Goal: Task Accomplishment & Management: Complete application form

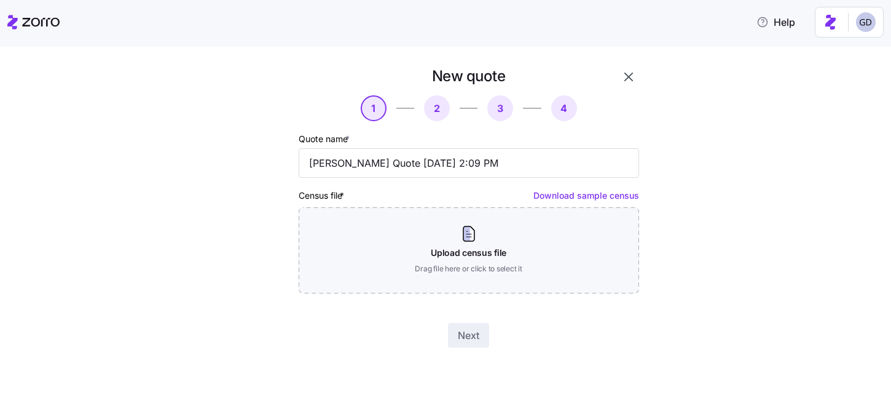
click at [621, 77] on icon "button" at bounding box center [628, 76] width 15 height 15
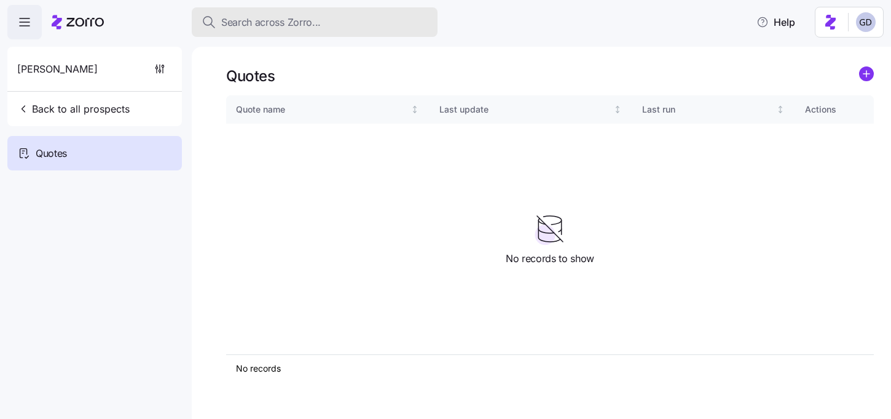
click at [266, 26] on span "Search across Zorro..." at bounding box center [271, 22] width 100 height 15
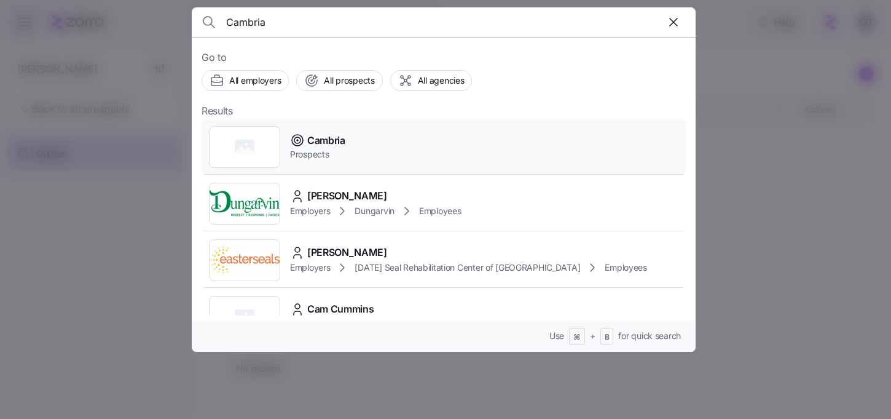
type input "Cambria"
click at [319, 141] on span "Cambria" at bounding box center [326, 140] width 38 height 15
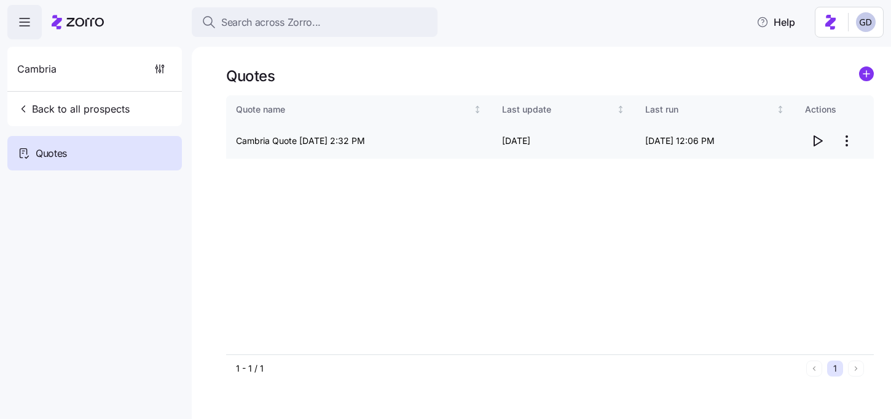
click at [818, 140] on icon "button" at bounding box center [817, 140] width 15 height 15
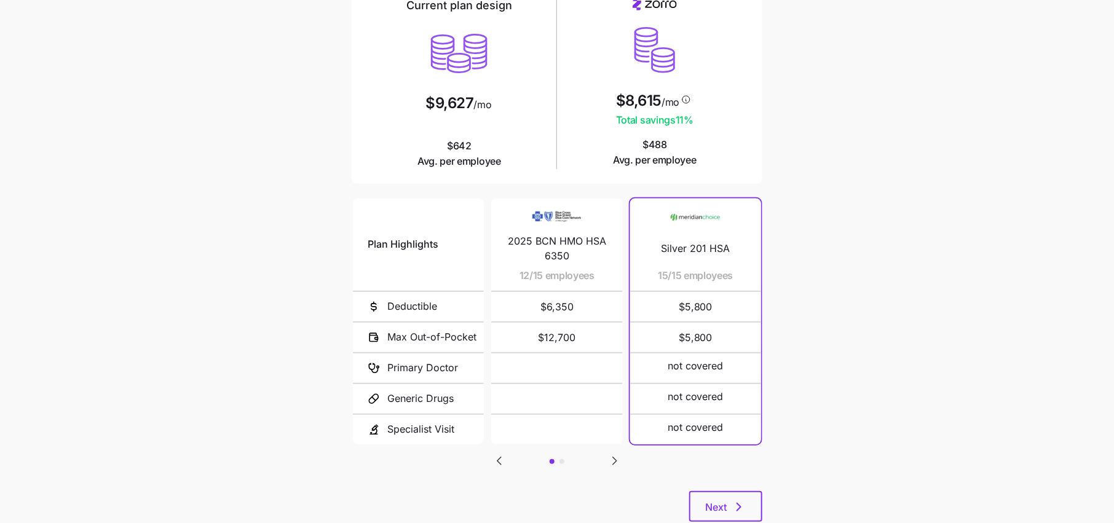
scroll to position [148, 0]
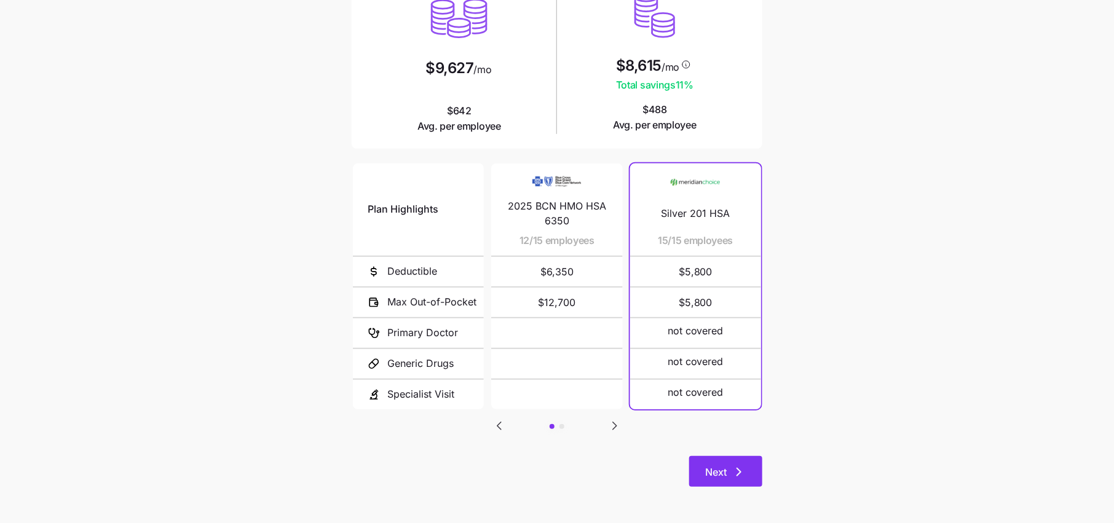
click at [730, 464] on button "Next" at bounding box center [725, 471] width 73 height 31
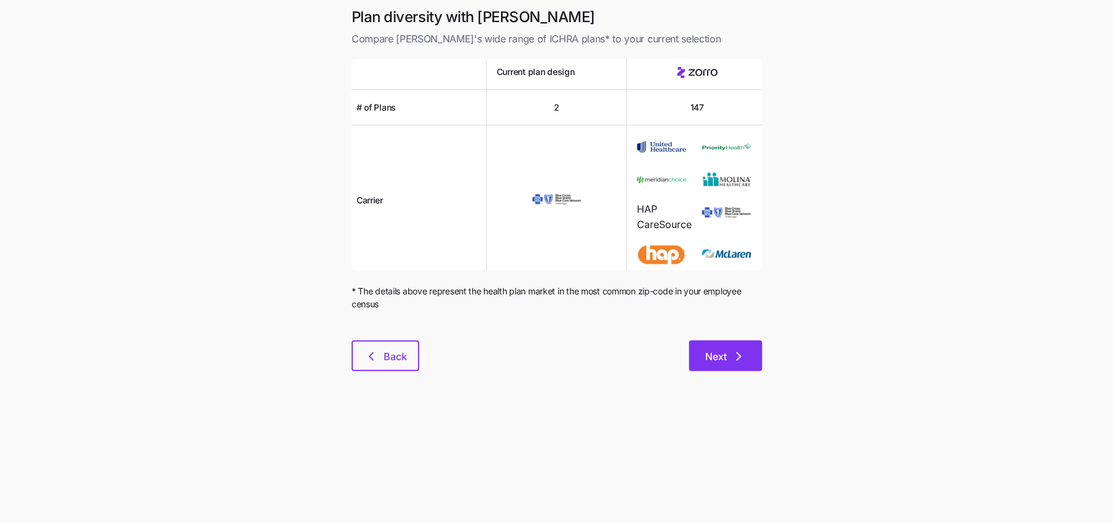
click at [736, 341] on div "Next" at bounding box center [590, 356] width 343 height 31
click at [731, 350] on span "Next" at bounding box center [725, 356] width 41 height 15
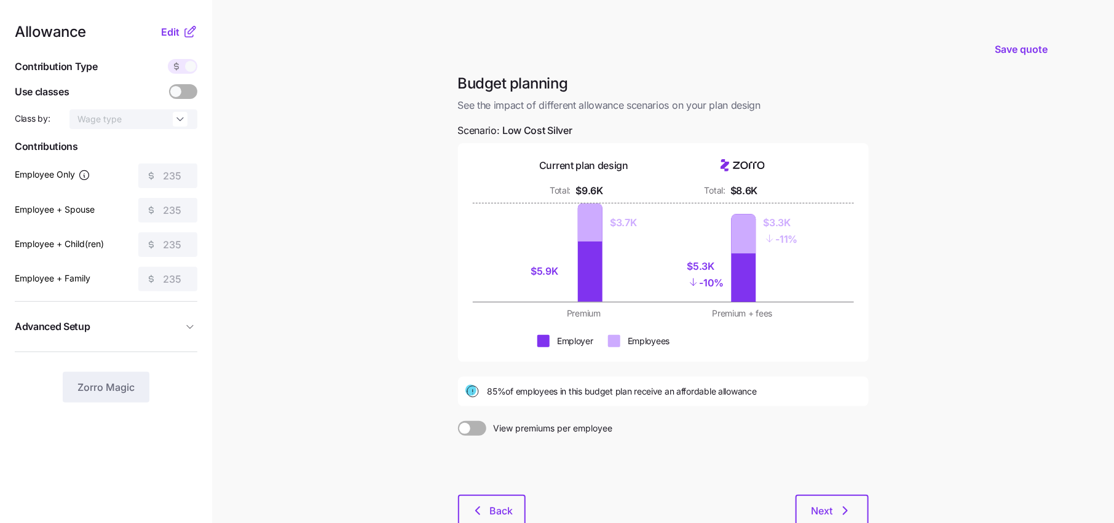
click at [188, 34] on icon at bounding box center [190, 32] width 15 height 15
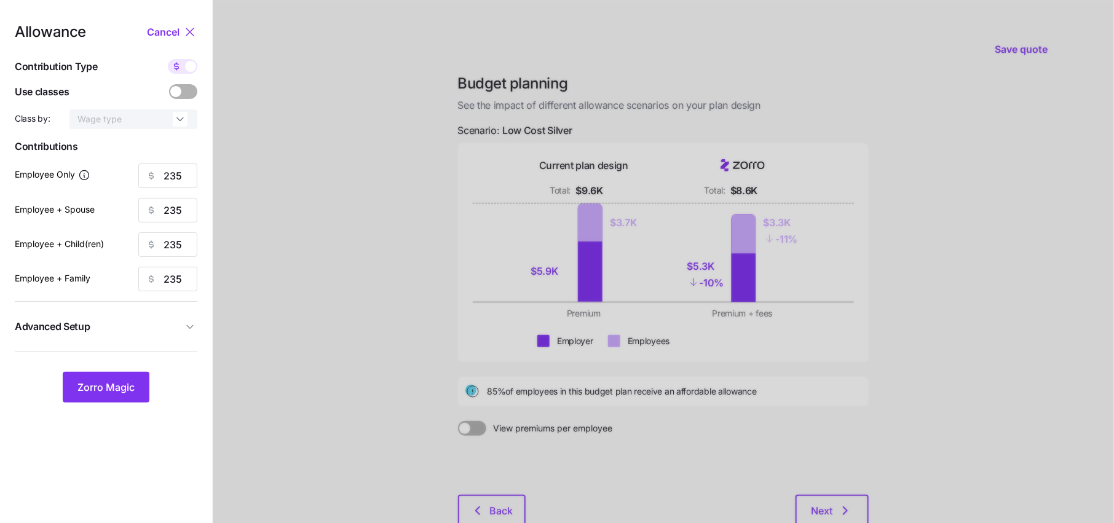
click at [180, 67] on icon at bounding box center [177, 66] width 10 height 10
click at [168, 59] on input "checkbox" at bounding box center [168, 59] width 0 height 0
type input "73"
type input "37"
type input "39"
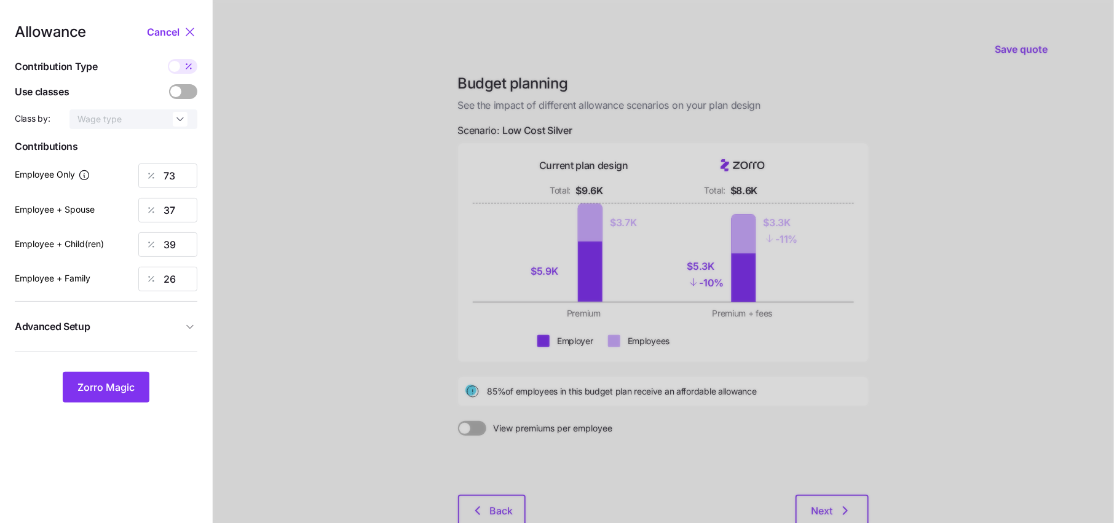
type input "26"
click at [189, 28] on icon at bounding box center [190, 32] width 15 height 15
type input "235"
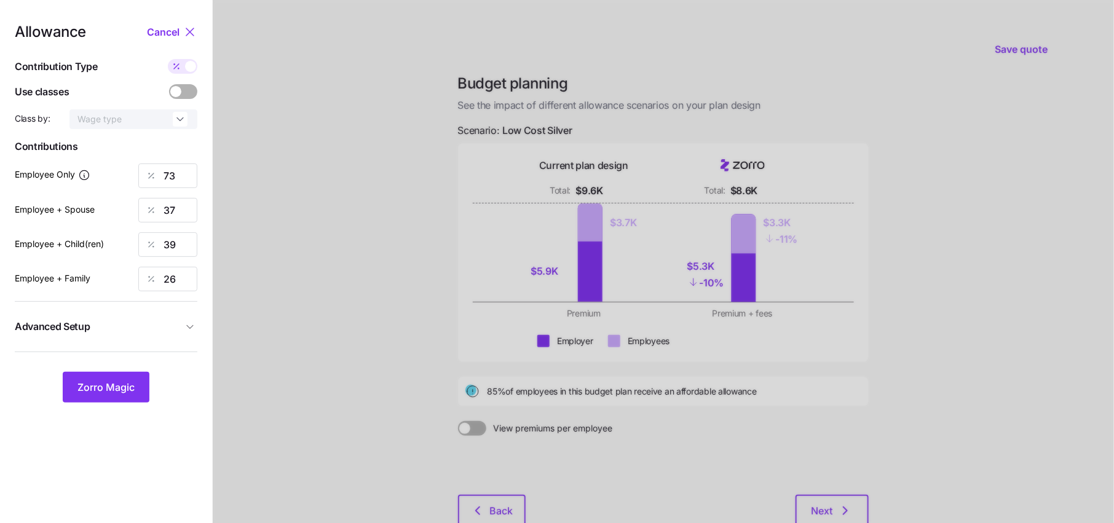
type input "235"
